Goal: Task Accomplishment & Management: Complete application form

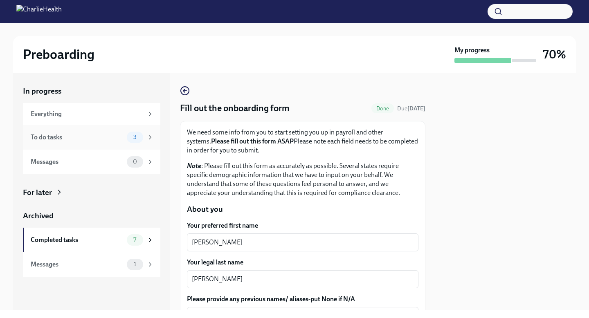
click at [101, 138] on div "To do tasks" at bounding box center [77, 137] width 93 height 9
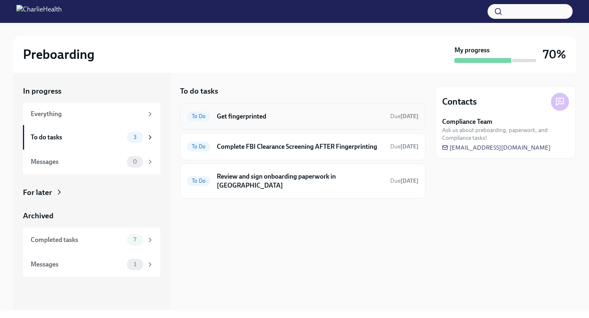
click at [250, 126] on div "To Do Get fingerprinted Due [DATE]" at bounding box center [302, 116] width 245 height 27
click at [255, 115] on h6 "Get fingerprinted" at bounding box center [300, 116] width 167 height 9
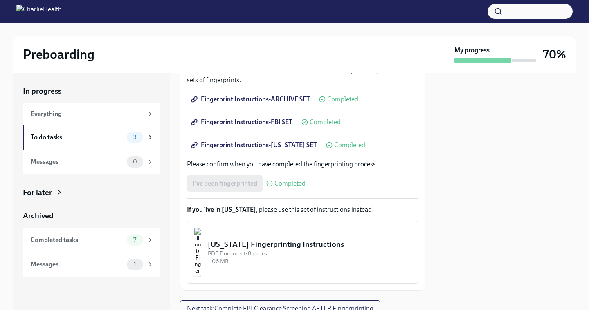
scroll to position [160, 0]
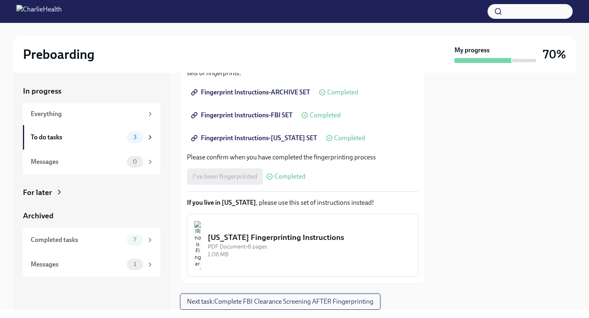
click at [270, 309] on button "Next task : Complete FBI Clearance Screening AFTER Fingerprinting" at bounding box center [280, 302] width 200 height 16
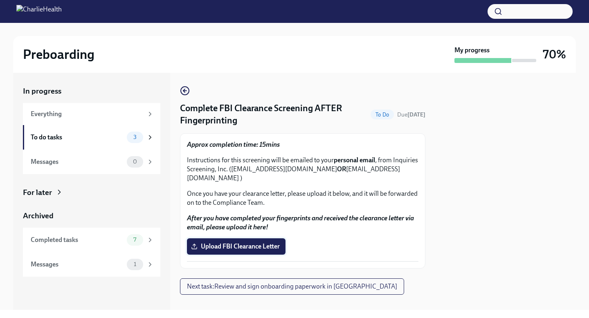
click at [247, 250] on span "Upload FBI Clearance Letter" at bounding box center [236, 247] width 87 height 8
click at [0, 0] on input "Upload FBI Clearance Letter" at bounding box center [0, 0] width 0 height 0
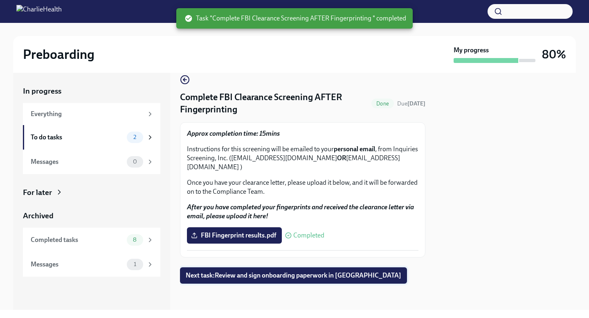
click at [257, 275] on span "Next task : Review and sign onboarding paperwork in [GEOGRAPHIC_DATA]" at bounding box center [294, 276] width 216 height 8
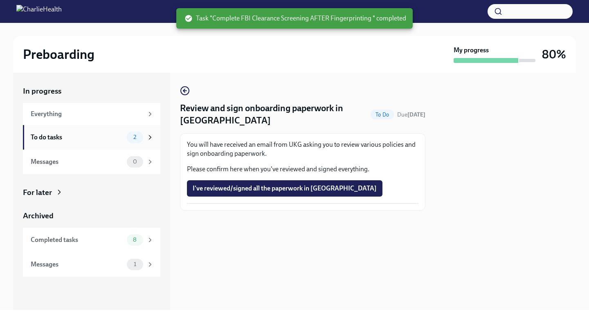
click at [82, 136] on div "To do tasks" at bounding box center [77, 137] width 93 height 9
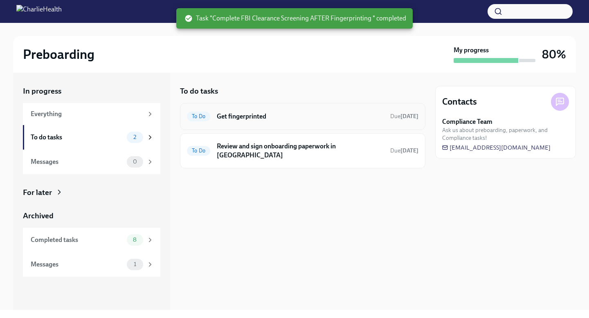
click at [243, 116] on h6 "Get fingerprinted" at bounding box center [300, 116] width 167 height 9
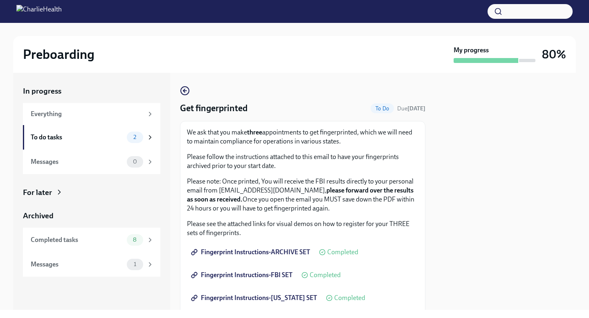
scroll to position [186, 0]
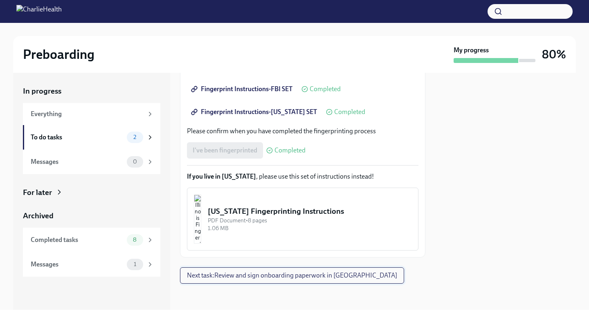
click at [219, 277] on span "Next task : Review and sign onboarding paperwork in [GEOGRAPHIC_DATA]" at bounding box center [292, 276] width 210 height 8
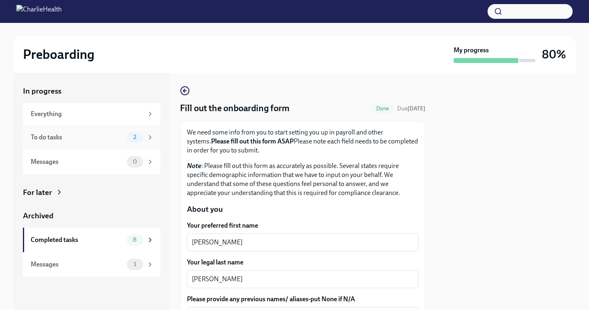
click at [90, 132] on div "To do tasks 2" at bounding box center [92, 137] width 123 height 11
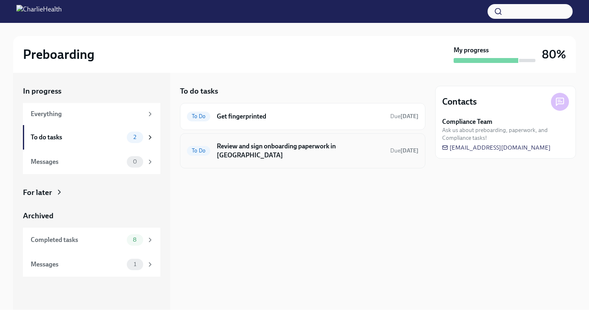
click at [288, 151] on div "To Do Review and sign onboarding paperwork in UKG Due tomorrow" at bounding box center [303, 150] width 232 height 21
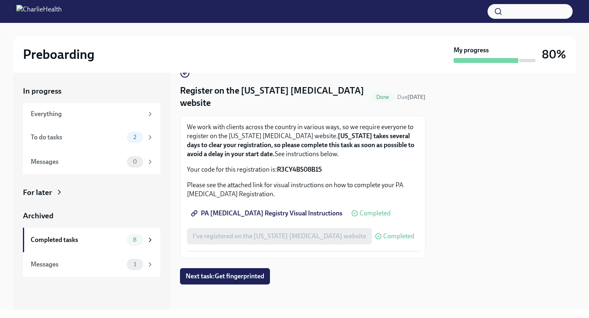
scroll to position [18, 0]
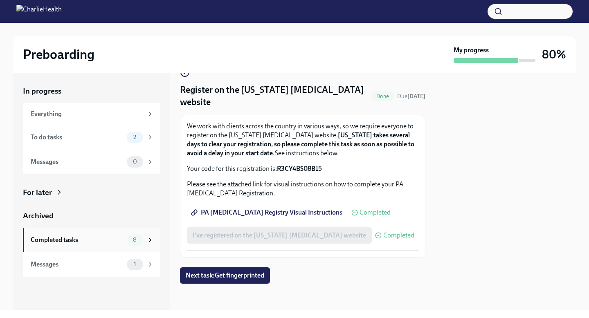
click at [67, 243] on div "Completed tasks" at bounding box center [77, 240] width 93 height 9
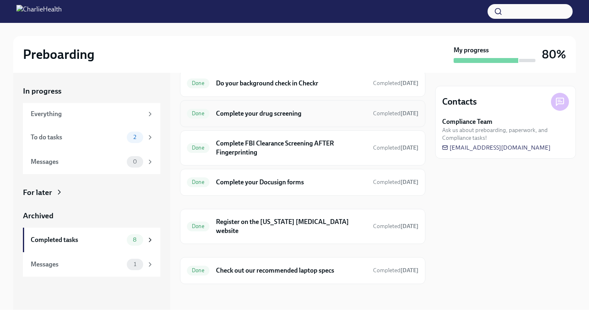
scroll to position [94, 0]
click at [297, 230] on h6 "Register on the Pennsylvania Child Abuse website" at bounding box center [291, 227] width 151 height 18
